Goal: Find specific fact: Find specific fact

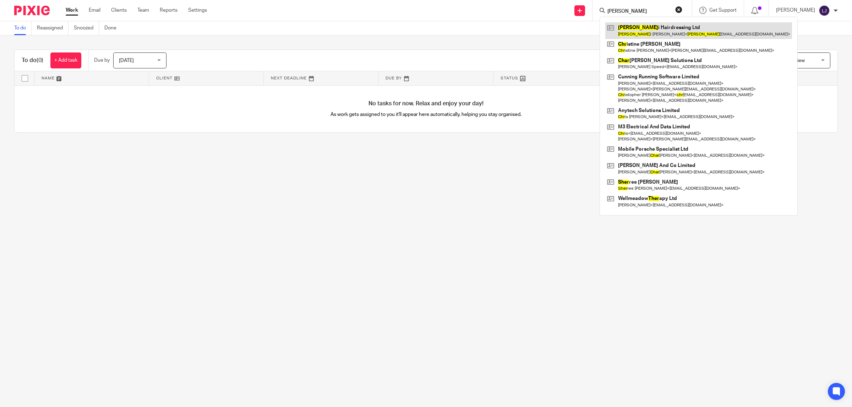
type input "cher"
click at [649, 32] on link at bounding box center [698, 30] width 187 height 16
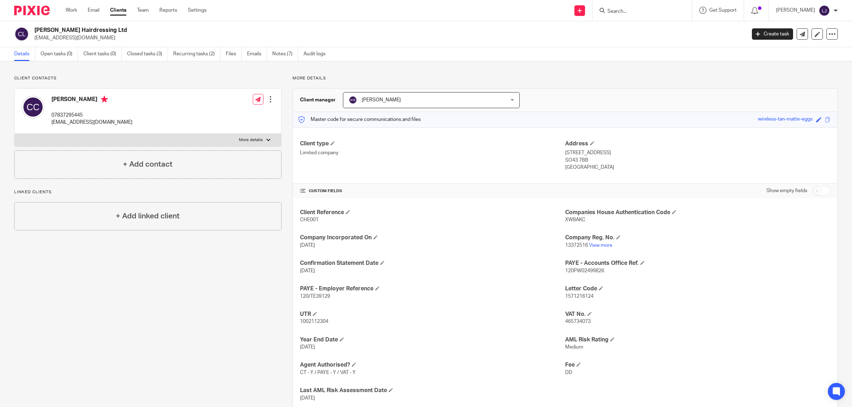
click at [657, 9] on input "Search" at bounding box center [638, 12] width 64 height 6
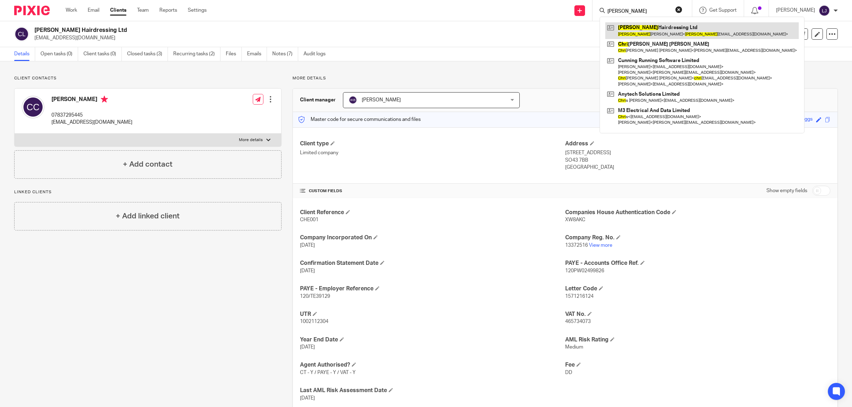
type input "cheri"
click at [660, 29] on link at bounding box center [701, 30] width 193 height 16
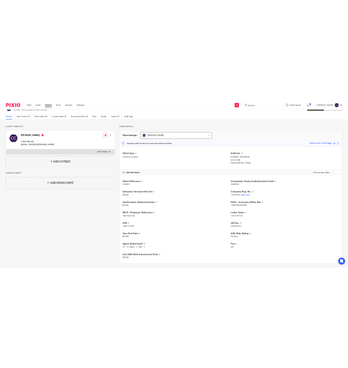
scroll to position [20, 0]
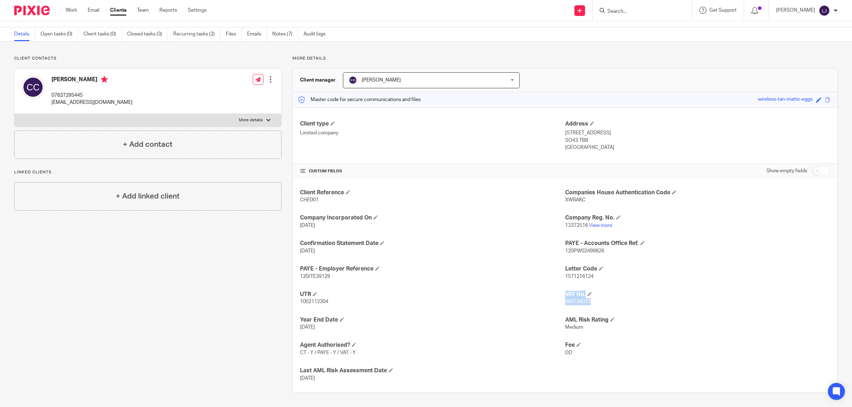
drag, startPoint x: 594, startPoint y: 301, endPoint x: 539, endPoint y: 301, distance: 54.3
click at [539, 301] on div "Client Reference CHE001 Companies House Authentication Code XW8AKC Company Inco…" at bounding box center [565, 286] width 544 height 214
click at [594, 303] on p "465734073" at bounding box center [697, 301] width 265 height 7
drag, startPoint x: 589, startPoint y: 302, endPoint x: 561, endPoint y: 305, distance: 28.6
click at [565, 305] on p "465734073" at bounding box center [697, 301] width 265 height 7
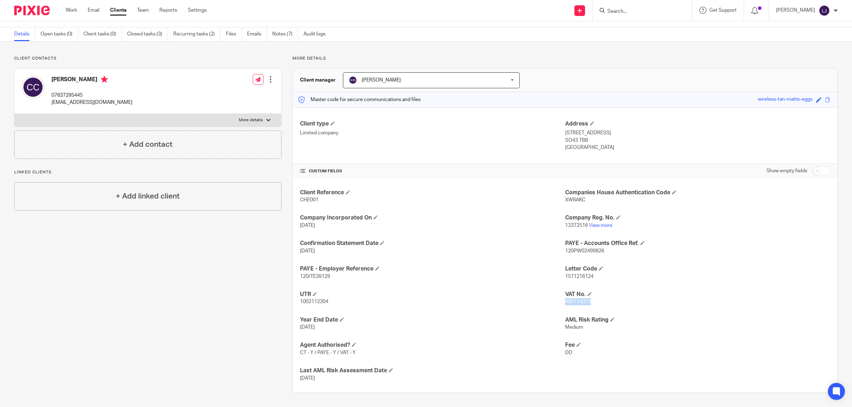
copy span "465734073"
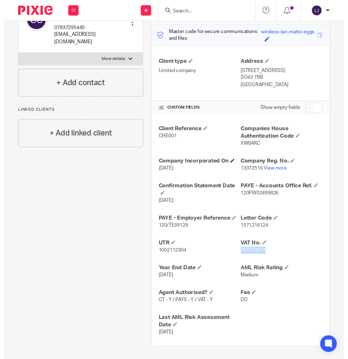
scroll to position [89, 0]
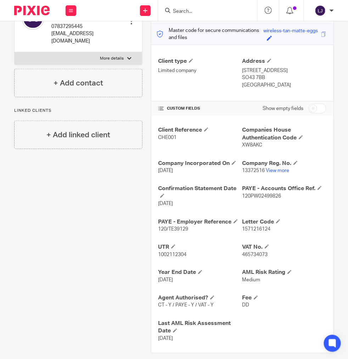
click at [74, 251] on div "Client contacts [PERSON_NAME] 07837295445 [EMAIL_ADDRESS][DOMAIN_NAME] Edit con…" at bounding box center [74, 170] width 137 height 367
